Goal: Information Seeking & Learning: Learn about a topic

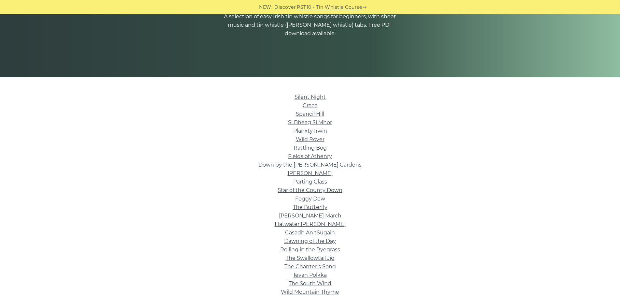
scroll to position [98, 0]
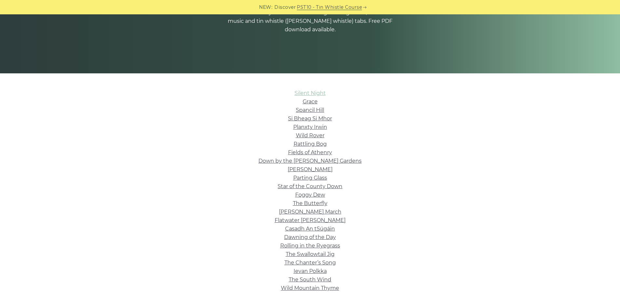
click at [309, 95] on link "Silent Night" at bounding box center [310, 93] width 31 height 6
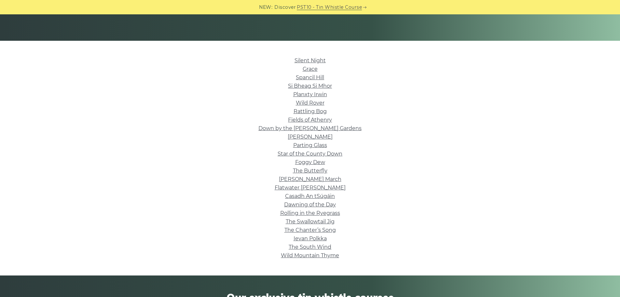
scroll to position [129, 0]
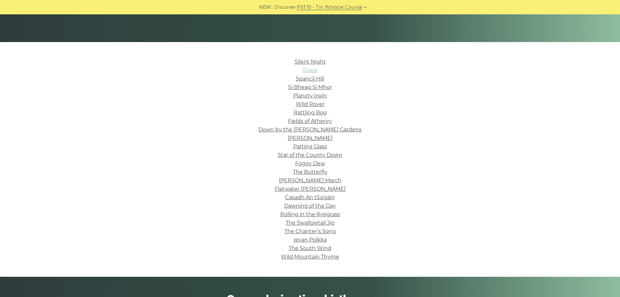
click at [310, 70] on link "Grace" at bounding box center [310, 70] width 15 height 6
click at [339, 155] on link "Star of the County Down" at bounding box center [310, 155] width 65 height 6
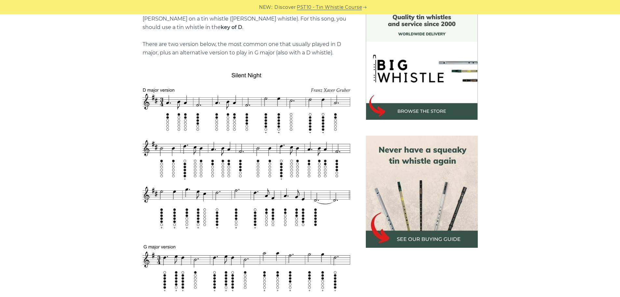
scroll to position [181, 0]
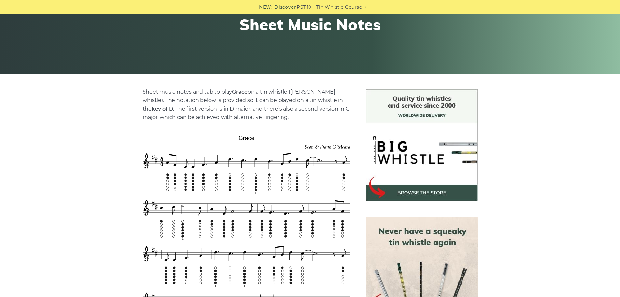
scroll to position [117, 0]
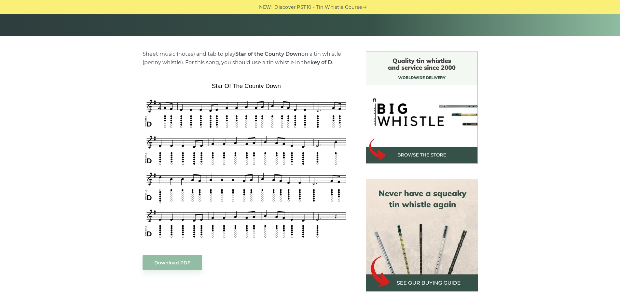
scroll to position [159, 0]
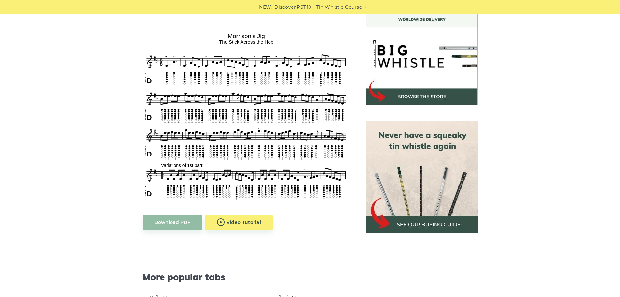
scroll to position [196, 0]
